Goal: Task Accomplishment & Management: Manage account settings

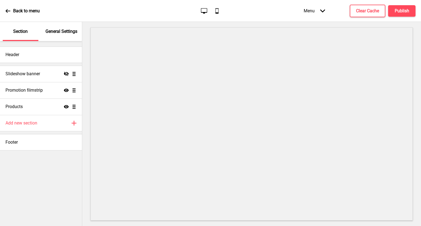
click at [50, 32] on p "General Settings" at bounding box center [62, 32] width 32 height 6
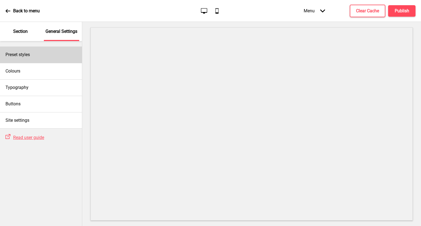
click at [41, 61] on div "Preset styles" at bounding box center [41, 55] width 82 height 16
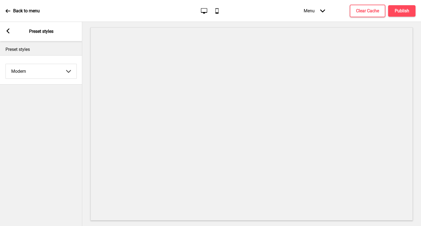
click at [26, 76] on select "Coffee Contrast Dark Earth Marine Minimalist Modern Oddle Pastel Yellow Fruits …" at bounding box center [41, 71] width 71 height 15
select select "minimalist"
click at [6, 64] on select "Coffee Contrast Dark Earth Marine Minimalist Modern Oddle Pastel Yellow Fruits …" at bounding box center [41, 71] width 71 height 15
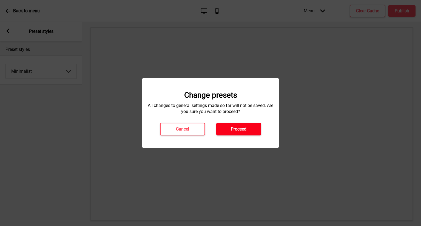
click at [248, 129] on button "Proceed" at bounding box center [238, 129] width 45 height 13
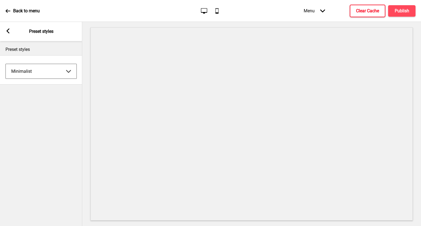
click at [364, 12] on h4 "Clear Cache" at bounding box center [367, 11] width 23 height 6
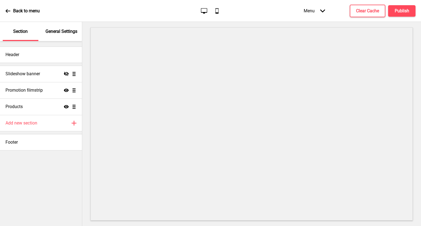
click at [71, 35] on div "General Settings" at bounding box center [62, 31] width 36 height 19
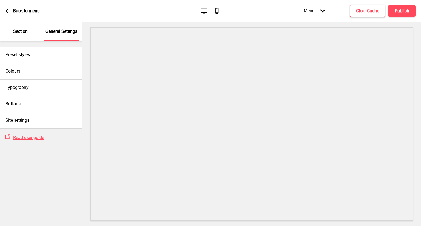
click at [13, 33] on div "Section" at bounding box center [21, 31] width 36 height 19
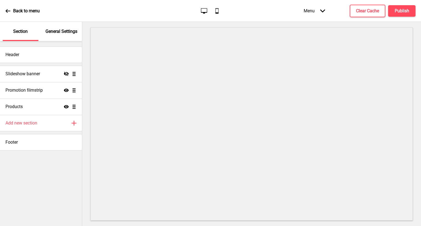
click at [9, 10] on icon at bounding box center [7, 10] width 5 height 5
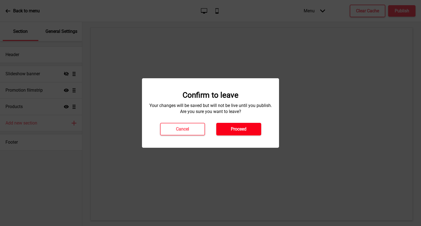
click at [254, 127] on button "Proceed" at bounding box center [238, 129] width 45 height 13
